Goal: Information Seeking & Learning: Learn about a topic

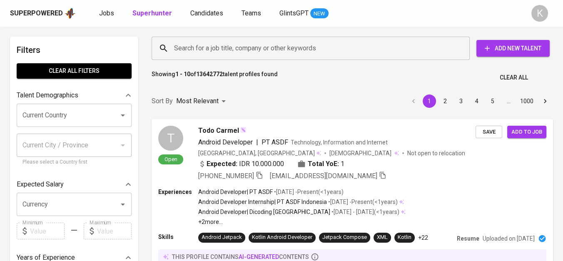
click at [200, 50] on input "Search for a job title, company or other keywords" at bounding box center [312, 48] width 281 height 16
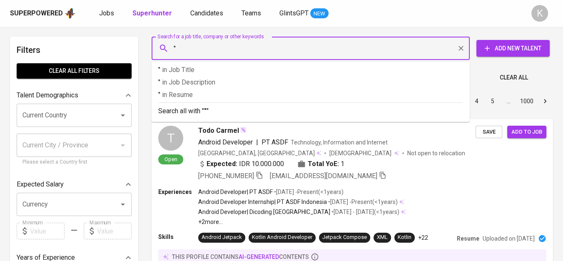
paste input "NOK Indonesia"
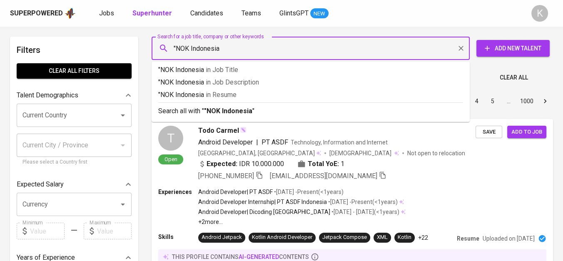
type input ""NOK Indonesia""
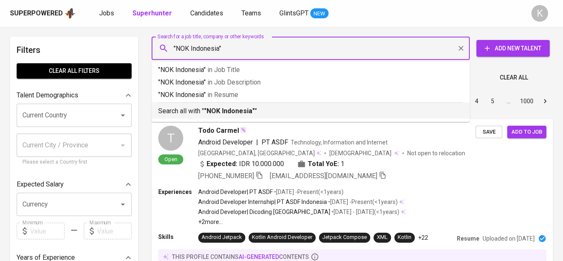
click at [258, 111] on p "Search all with " "NOK Indonesia" "" at bounding box center [310, 111] width 305 height 10
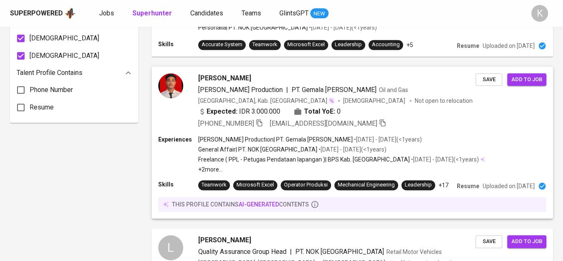
scroll to position [684, 0]
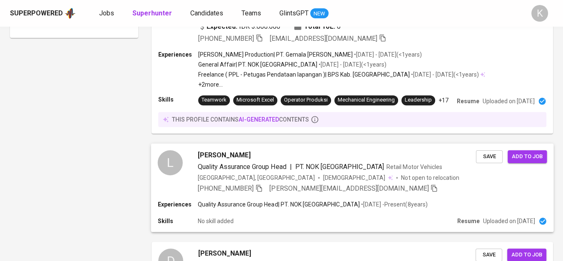
click at [265, 184] on div "+62 857-9480-8045 leonard.tamp@gmail.com" at bounding box center [318, 189] width 240 height 10
click at [260, 184] on icon "button" at bounding box center [258, 187] width 7 height 7
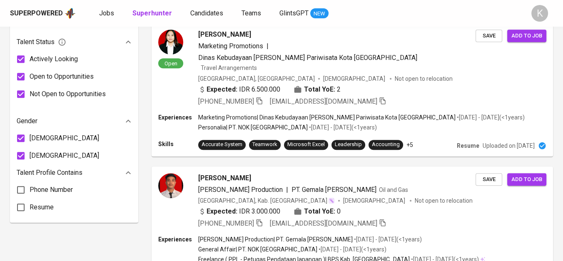
scroll to position [0, 0]
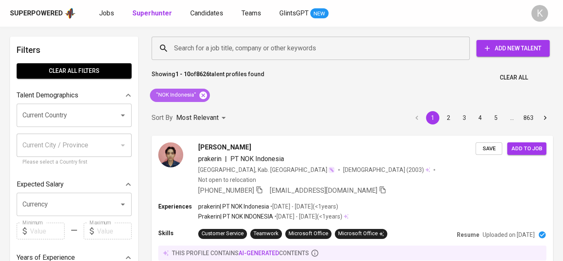
click at [202, 94] on icon at bounding box center [202, 94] width 7 height 7
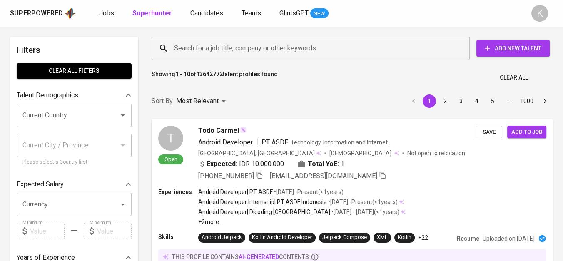
click at [291, 56] on input "Search for a job title, company or other keywords" at bounding box center [312, 48] width 281 height 16
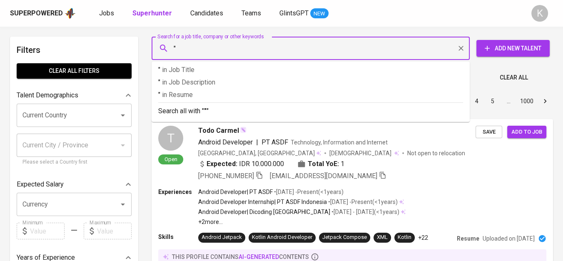
paste input "Resik Bumi Perkasa"
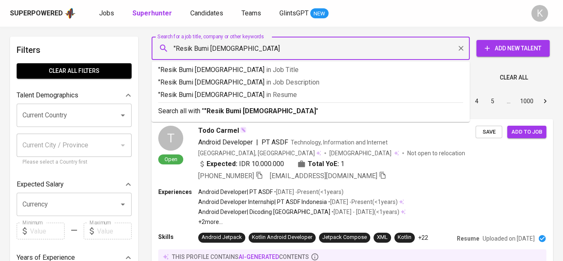
type input ""Resik Bumi Perkasa""
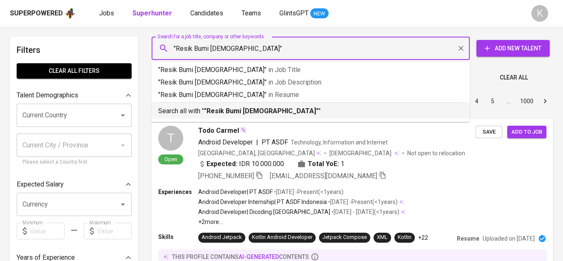
click at [223, 116] on li "Search all with " "Resik Bumi Perkasa" "" at bounding box center [310, 110] width 318 height 16
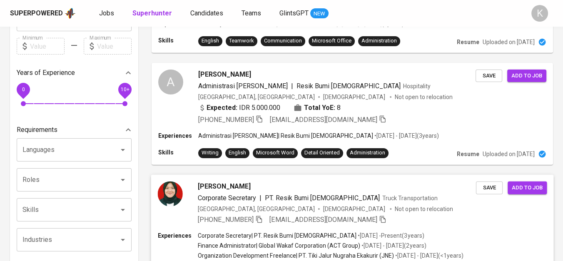
scroll to position [277, 0]
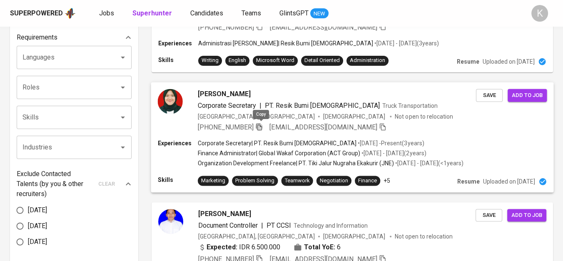
click at [262, 125] on icon "button" at bounding box center [259, 126] width 6 height 7
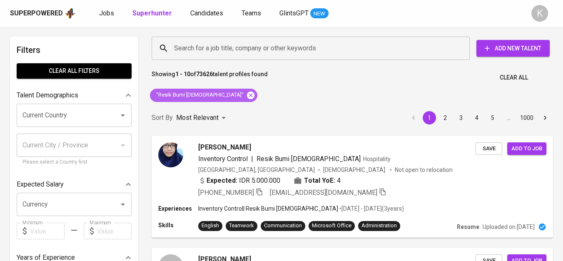
click at [246, 97] on icon at bounding box center [250, 95] width 9 height 9
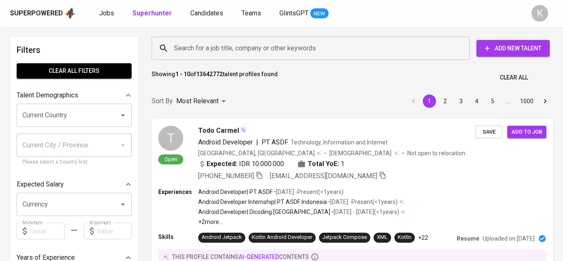
click at [206, 55] on input "Search for a job title, company or other keywords" at bounding box center [312, 48] width 281 height 16
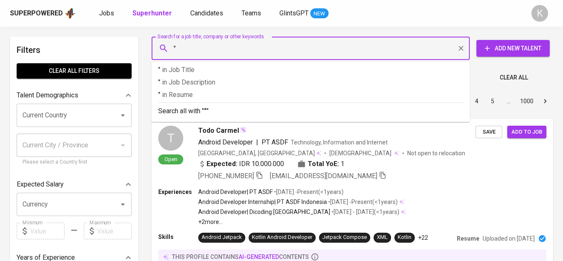
paste input "PT. Hanindo Jaya Mandiri"
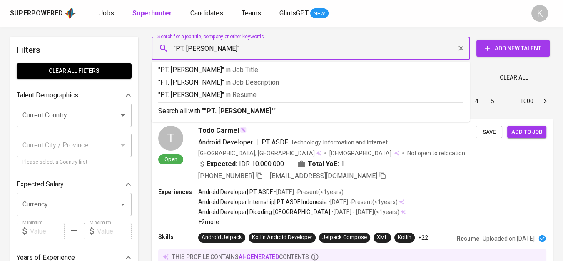
click at [187, 47] on input ""PT. Hanindo Jaya Mandiri"" at bounding box center [312, 48] width 281 height 16
type input ""[PERSON_NAME]""
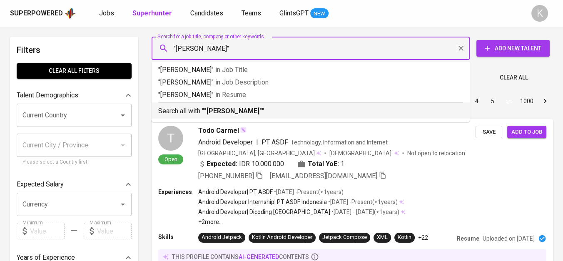
click at [205, 114] on b ""[PERSON_NAME]"" at bounding box center [233, 111] width 58 height 8
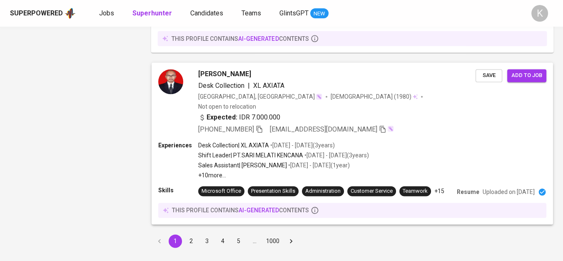
scroll to position [1391, 0]
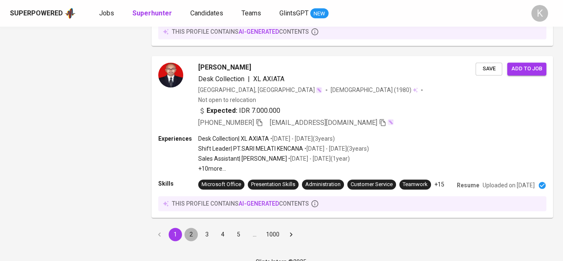
click at [187, 228] on button "2" at bounding box center [190, 234] width 13 height 13
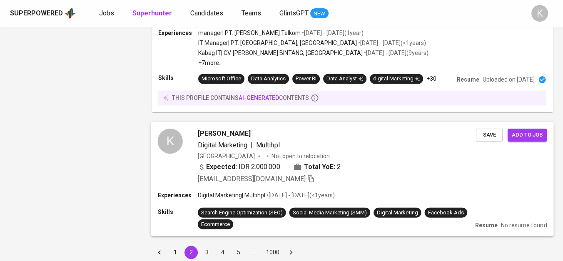
scroll to position [1447, 0]
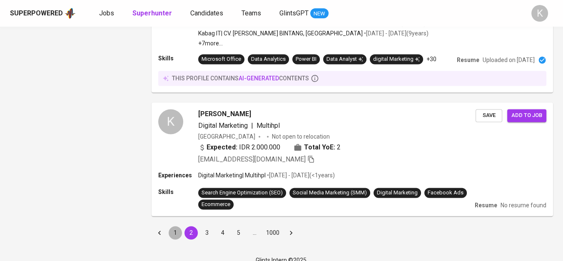
click at [175, 226] on button "1" at bounding box center [175, 232] width 13 height 13
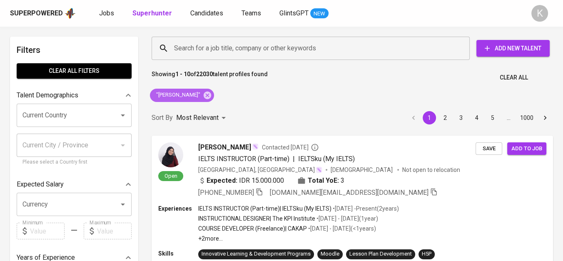
drag, startPoint x: 218, startPoint y: 91, endPoint x: 261, endPoint y: 3, distance: 98.1
click at [212, 91] on icon at bounding box center [207, 95] width 9 height 9
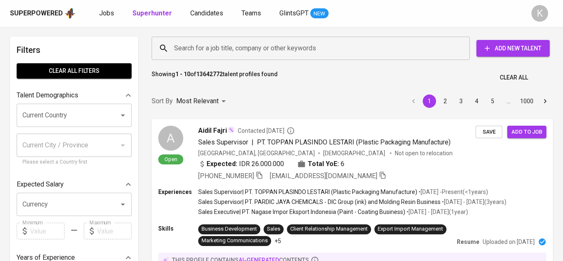
click at [226, 51] on input "Search for a job title, company or other keywords" at bounding box center [312, 48] width 281 height 16
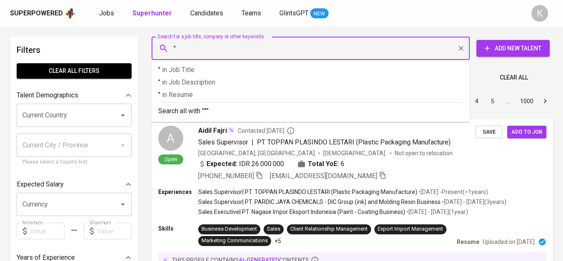
paste input "Jawa Liner Transport"
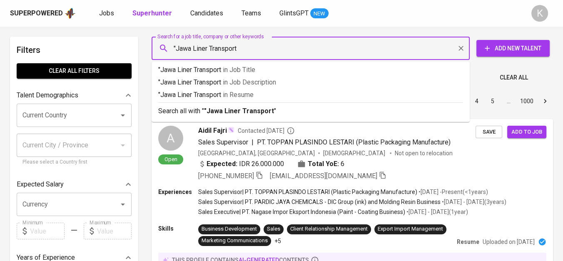
type input ""Jawa Liner Transport""
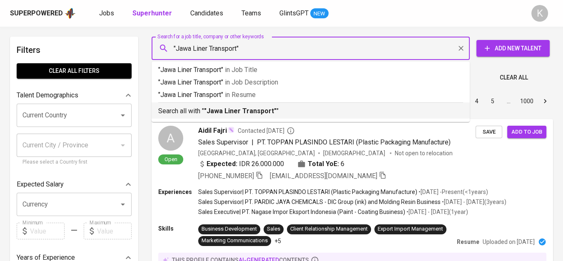
click at [252, 113] on b ""Jawa Liner Transport"" at bounding box center [240, 111] width 72 height 8
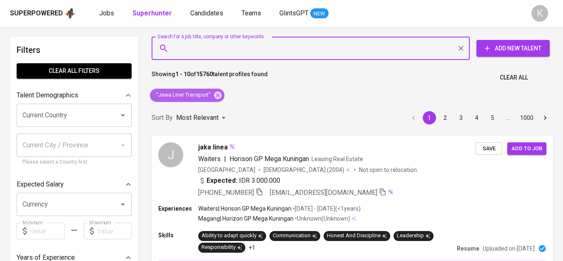
click at [218, 94] on icon at bounding box center [217, 95] width 9 height 9
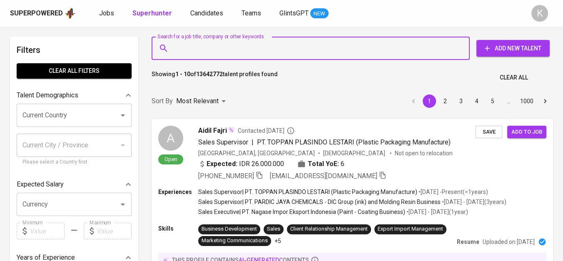
click at [216, 56] on input "Search for a job title, company or other keywords" at bounding box center [312, 48] width 281 height 16
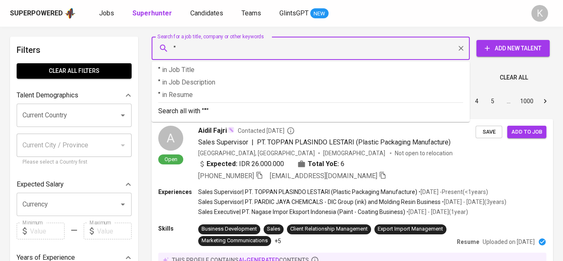
paste input "PILAR PRATAMA TEXTILE"
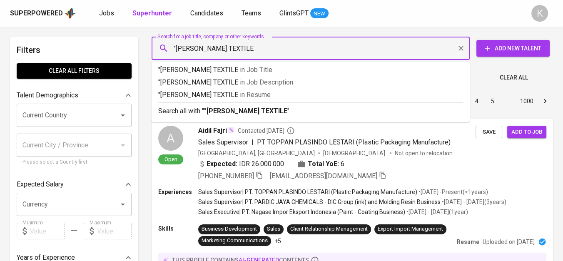
type input ""PILAR PRATAMA TEXTILE""
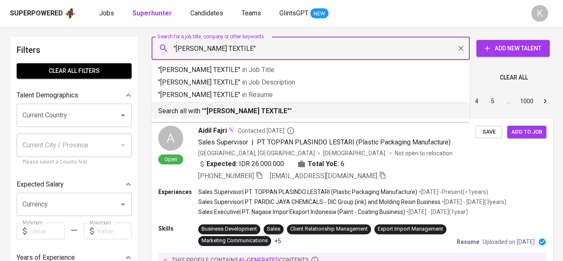
click at [237, 110] on b ""PILAR PRATAMA TEXTILE"" at bounding box center [247, 111] width 86 height 8
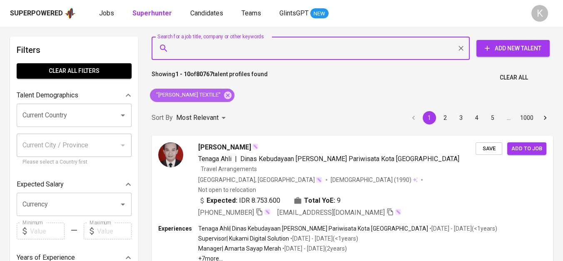
click at [228, 94] on icon at bounding box center [227, 95] width 9 height 9
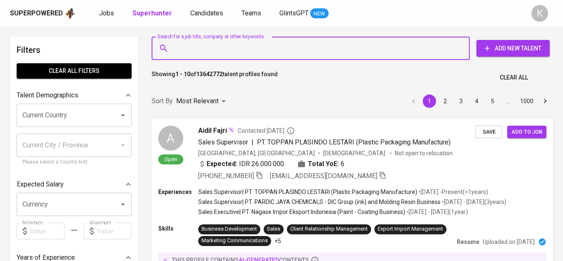
click at [224, 45] on input "Search for a job title, company or other keywords" at bounding box center [312, 48] width 281 height 16
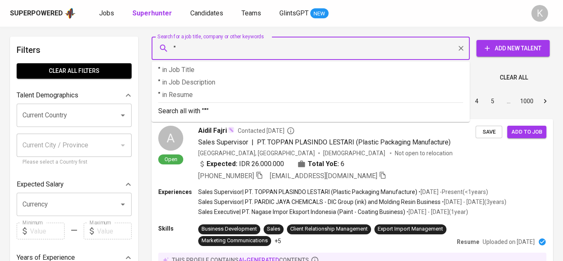
paste input "Komplek Ruko Serang Boulevard blok C-9, Panancangan, Kec. Cipocok Jaya, Kota Se…"
type input ""Komplek Ruko Serang Boulevard blok C-9, Panancangan, Kec. Cipocok Jaya, Kota S…"
paste input "Delta Force Indonesia"
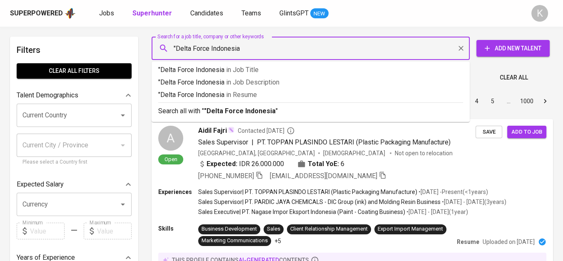
type input ""Delta Force Indonesia""
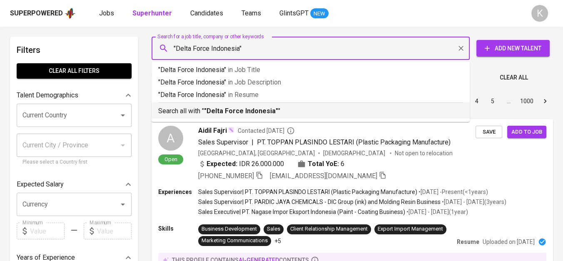
click at [240, 113] on b ""Delta Force Indonesia"" at bounding box center [241, 111] width 74 height 8
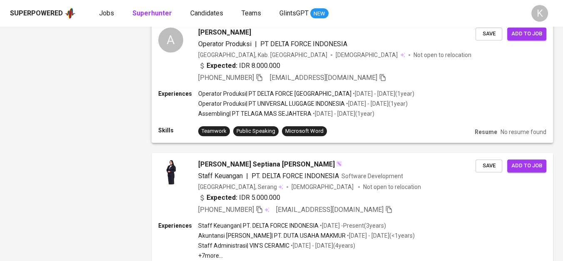
scroll to position [971, 0]
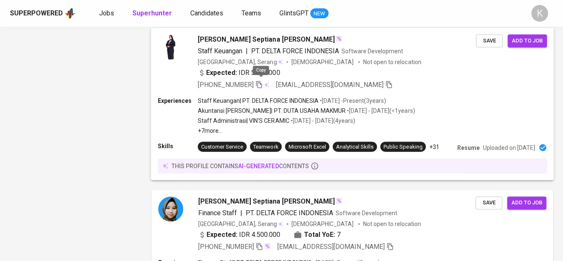
click at [260, 81] on icon "button" at bounding box center [259, 84] width 6 height 7
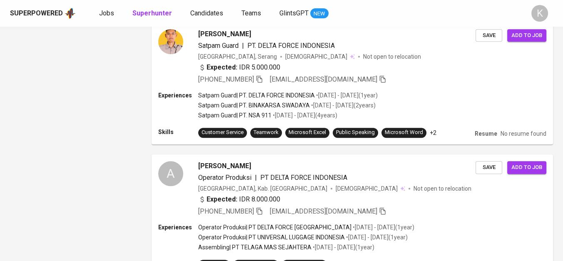
scroll to position [0, 0]
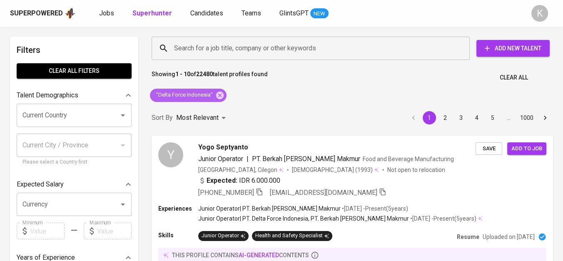
click at [216, 93] on icon at bounding box center [219, 94] width 7 height 7
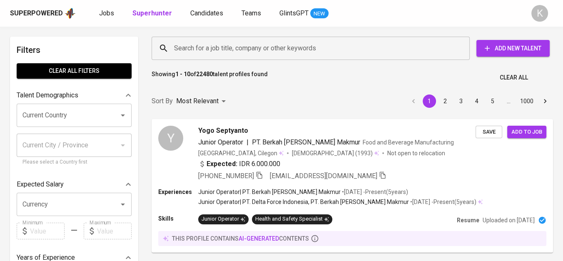
click at [216, 52] on input "Search for a job title, company or other keywords" at bounding box center [312, 48] width 281 height 16
paste input "Bahagia Idhko Mandiri"
type input ""Bahagia Idhko Mandiri""
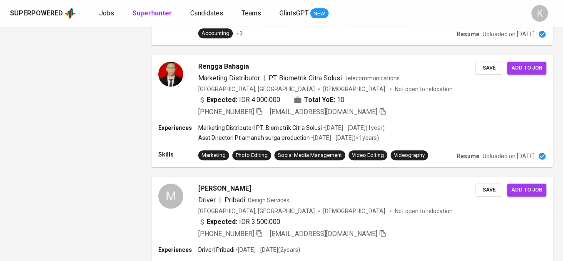
scroll to position [248, 0]
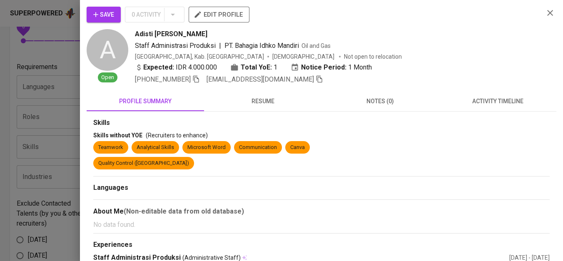
scroll to position [0, 0]
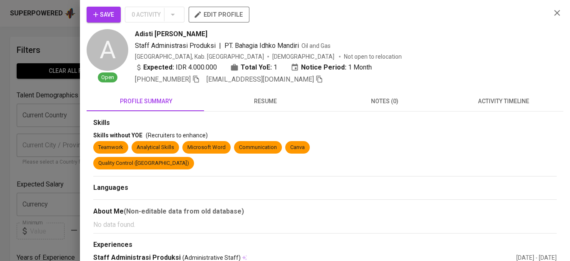
click at [45, 63] on div at bounding box center [285, 130] width 570 height 261
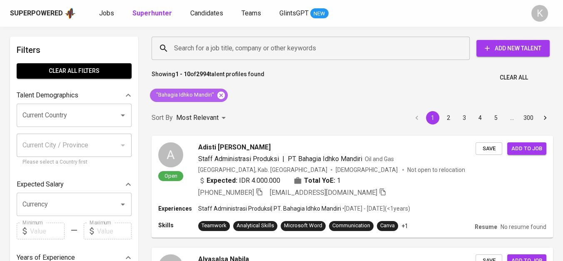
click at [221, 93] on icon at bounding box center [220, 94] width 7 height 7
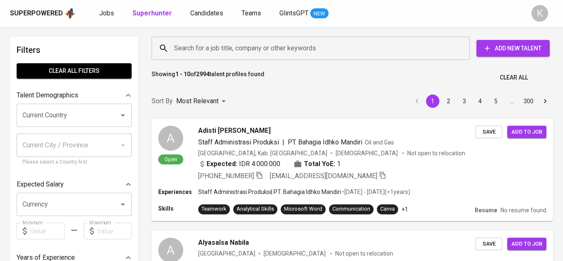
click at [260, 43] on input "Search for a job title, company or other keywords" at bounding box center [312, 48] width 281 height 16
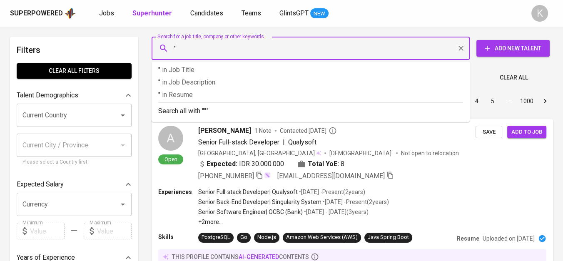
paste input "NUSANTARA CLIMATE INITIATIVE"
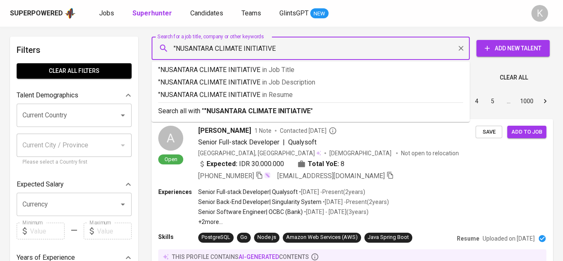
type input ""NUSANTARA CLIMATE INITIATIVE""
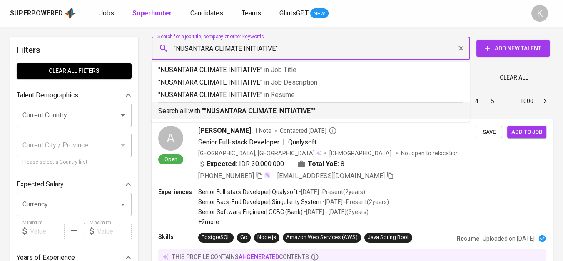
click at [290, 109] on b ""NUSANTARA CLIMATE INITIATIVE"" at bounding box center [258, 111] width 109 height 8
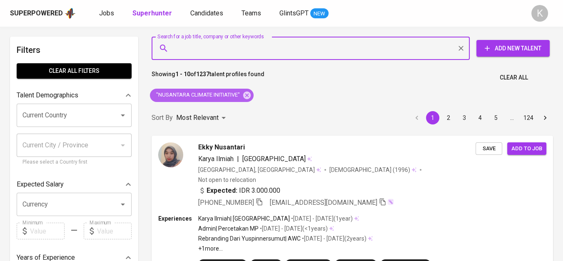
drag, startPoint x: 248, startPoint y: 92, endPoint x: 280, endPoint y: 3, distance: 94.5
click at [248, 92] on icon at bounding box center [246, 94] width 7 height 7
